Goal: Transaction & Acquisition: Purchase product/service

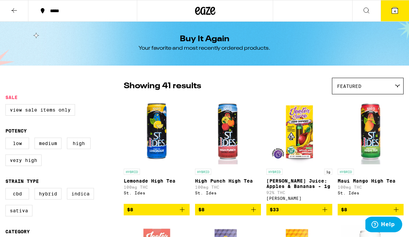
click at [402, 9] on button "4" at bounding box center [395, 10] width 28 height 21
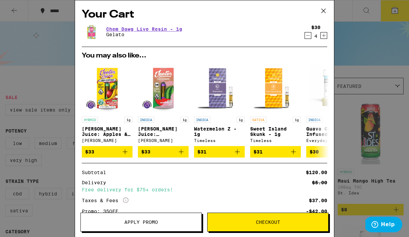
click at [324, 10] on icon at bounding box center [324, 11] width 10 height 10
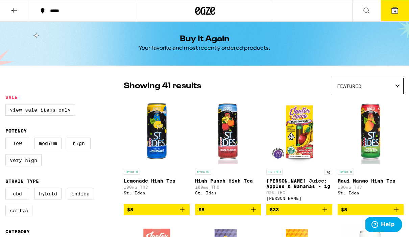
click at [402, 10] on button "4" at bounding box center [395, 10] width 28 height 21
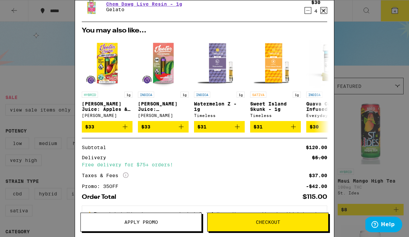
scroll to position [28, 0]
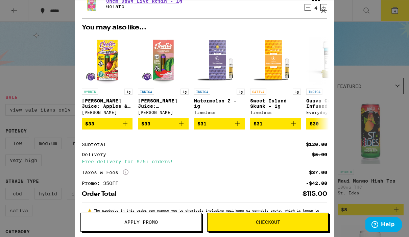
click at [290, 222] on span "Checkout" at bounding box center [268, 222] width 121 height 5
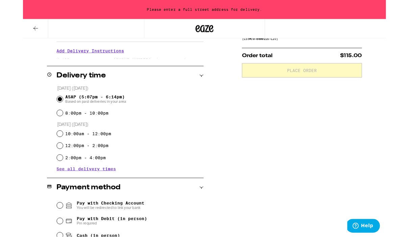
scroll to position [196, 0]
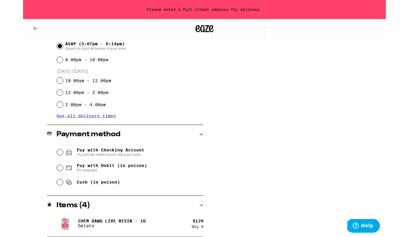
click at [201, 234] on div "Items ( 4 )" at bounding box center [115, 232] width 177 height 8
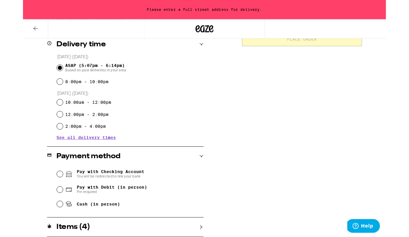
scroll to position [172, 0]
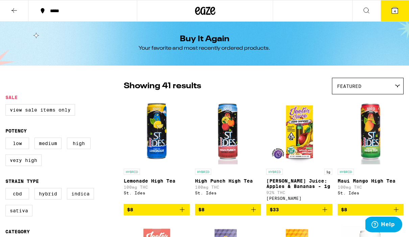
click at [397, 10] on icon at bounding box center [395, 10] width 6 height 6
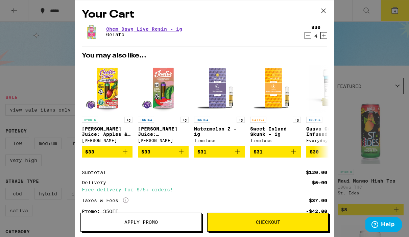
click at [305, 38] on button "Decrement" at bounding box center [308, 35] width 7 height 7
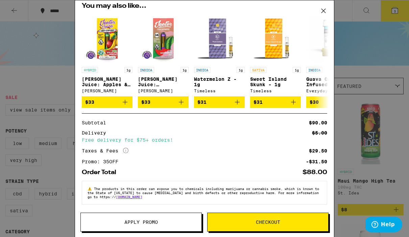
scroll to position [57, 0]
click at [300, 223] on span "Checkout" at bounding box center [268, 222] width 121 height 5
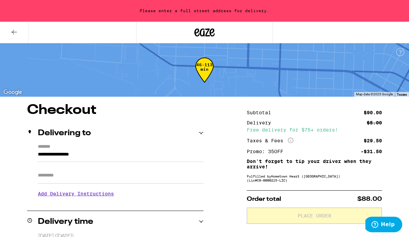
click at [36, 162] on div "**********" at bounding box center [115, 173] width 177 height 59
click at [38, 151] on input "**********" at bounding box center [121, 157] width 166 height 12
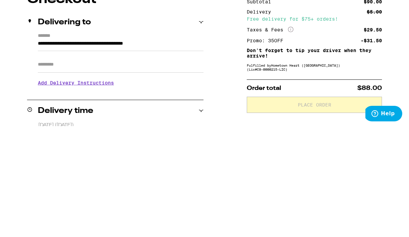
scroll to position [111, 0]
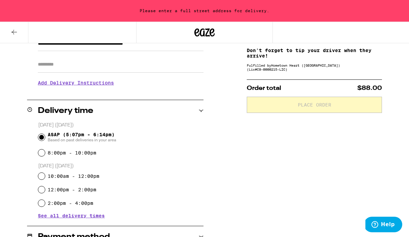
type input "**********"
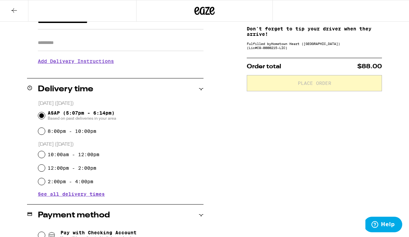
click at [117, 44] on input "Apt/Suite" at bounding box center [121, 43] width 166 height 16
type input "*"
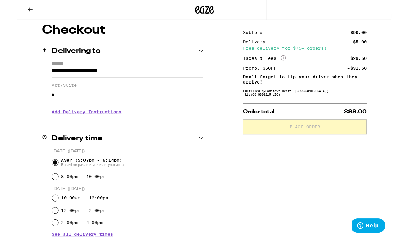
scroll to position [53, 0]
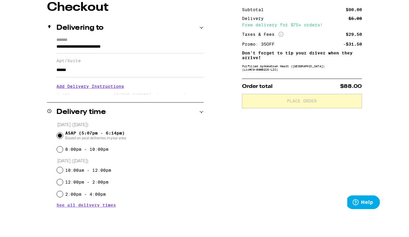
type input "******"
click at [108, 116] on h3 "Add Delivery Instructions" at bounding box center [121, 124] width 166 height 16
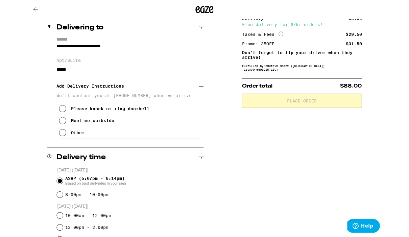
click at [46, 156] on button "Other" at bounding box center [55, 150] width 29 height 14
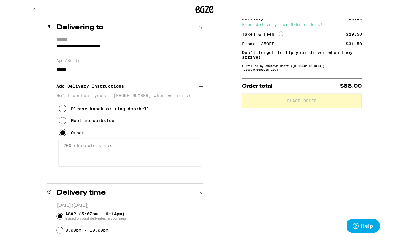
click at [154, 186] on textarea "Enter any other delivery instructions you want driver to know" at bounding box center [120, 172] width 161 height 32
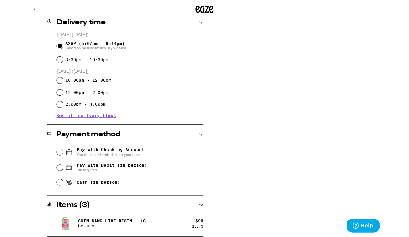
scroll to position [272, 0]
type textarea "Entrance located on Paru st."
click at [44, 191] on input "Pay with Debit (in person) Pin required" at bounding box center [41, 189] width 7 height 7
radio input "true"
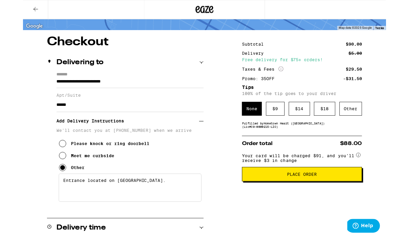
scroll to position [42, 0]
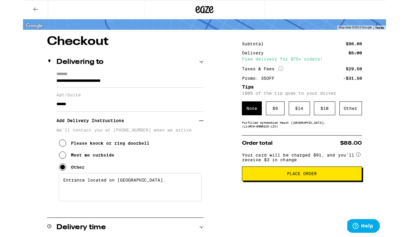
click at [369, 121] on div "Other" at bounding box center [369, 122] width 25 height 16
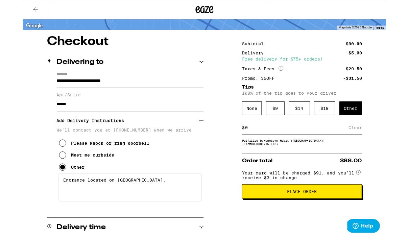
scroll to position [41, 0]
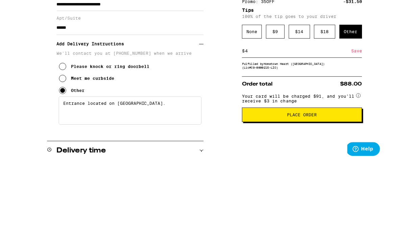
type input "4"
click at [381, 137] on div "Save" at bounding box center [376, 144] width 12 height 15
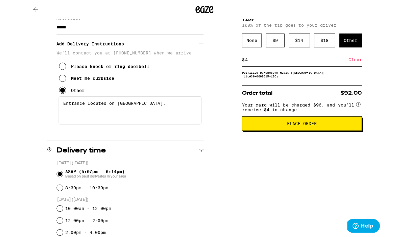
click at [275, 70] on input "4" at bounding box center [308, 67] width 117 height 6
click at [377, 74] on div "Clear" at bounding box center [374, 67] width 15 height 15
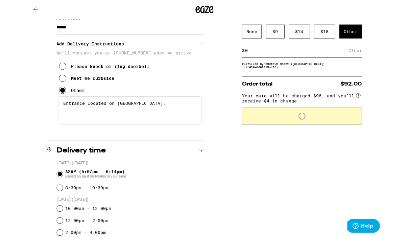
click at [265, 57] on input at bounding box center [308, 57] width 117 height 6
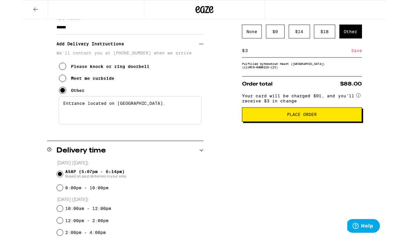
type input "3"
click at [380, 65] on div "Save" at bounding box center [376, 57] width 12 height 15
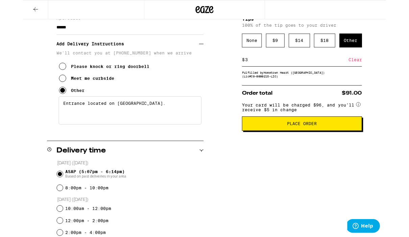
click at [273, 70] on input "3" at bounding box center [308, 67] width 117 height 6
type input "2"
click at [379, 73] on div "Save" at bounding box center [376, 67] width 12 height 15
click at [375, 72] on div "Clear" at bounding box center [374, 67] width 15 height 15
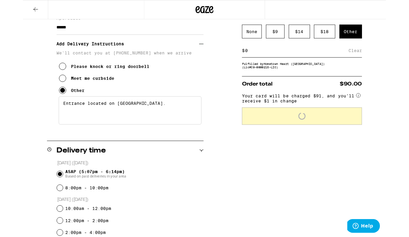
click at [279, 60] on input at bounding box center [308, 57] width 117 height 6
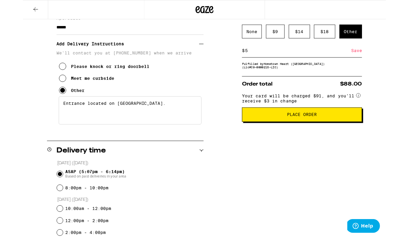
type input "5"
click at [381, 59] on div "Save" at bounding box center [376, 57] width 12 height 15
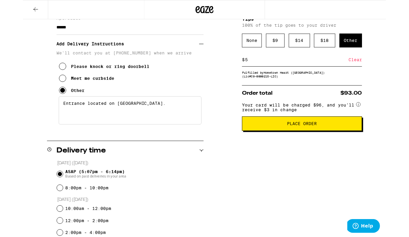
click at [280, 70] on input "5" at bounding box center [308, 67] width 117 height 6
type input "6"
click at [380, 71] on div "Save" at bounding box center [376, 67] width 12 height 15
click at [278, 70] on input "6" at bounding box center [308, 67] width 117 height 6
type input "7"
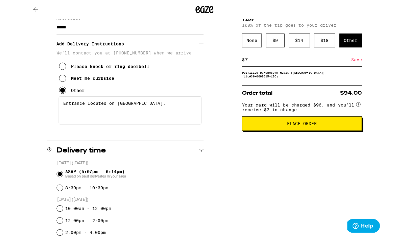
click at [375, 70] on div "Save" at bounding box center [376, 67] width 12 height 15
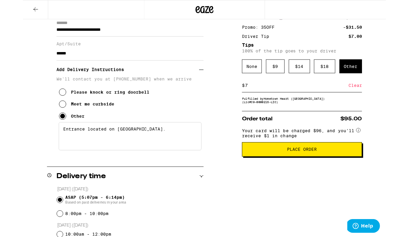
scroll to position [99, 0]
click at [334, 171] on span "Place Order" at bounding box center [315, 168] width 124 height 5
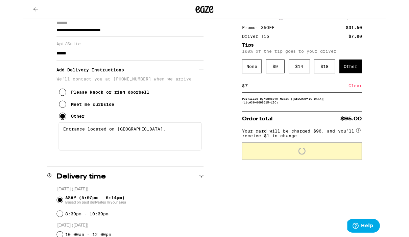
scroll to position [99, 0]
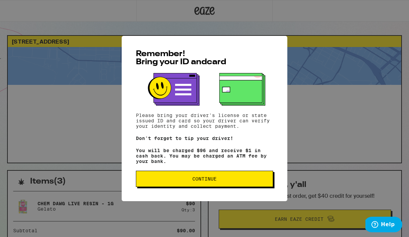
click at [234, 187] on button "Continue" at bounding box center [204, 179] width 137 height 16
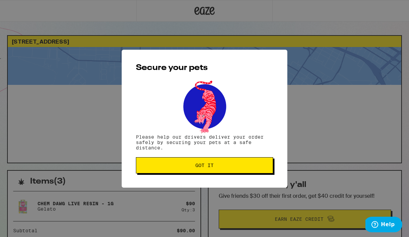
click at [236, 170] on button "Got it" at bounding box center [204, 165] width 137 height 16
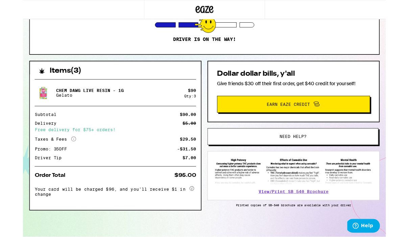
scroll to position [105, 0]
